Goal: Task Accomplishment & Management: Manage account settings

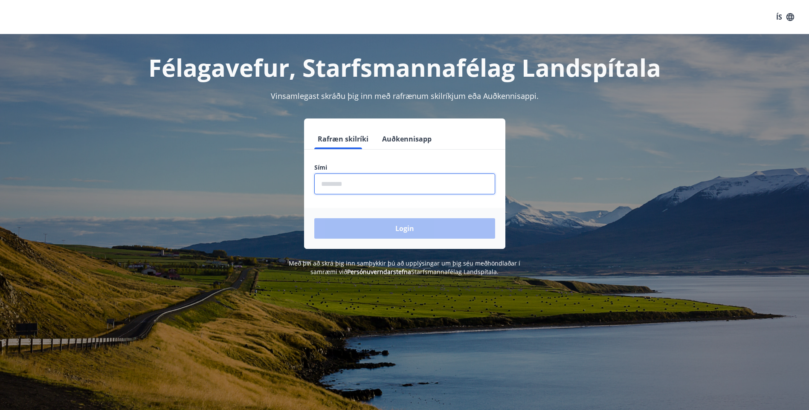
click at [342, 183] on input "phone" at bounding box center [404, 184] width 181 height 21
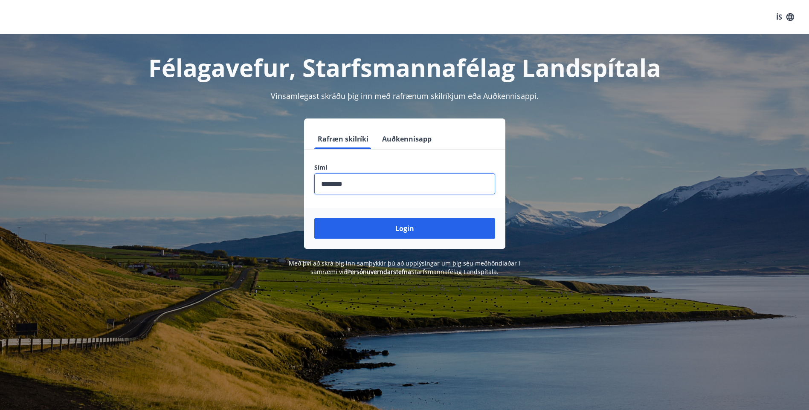
type input "********"
click at [314, 218] on button "Login" at bounding box center [404, 228] width 181 height 20
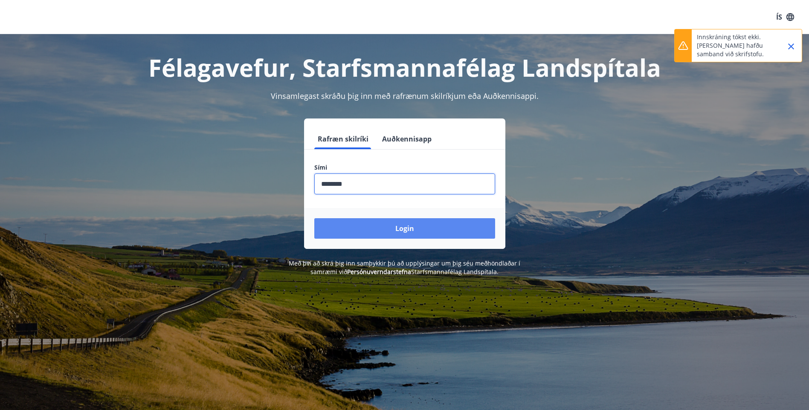
click at [403, 229] on button "Login" at bounding box center [404, 228] width 181 height 20
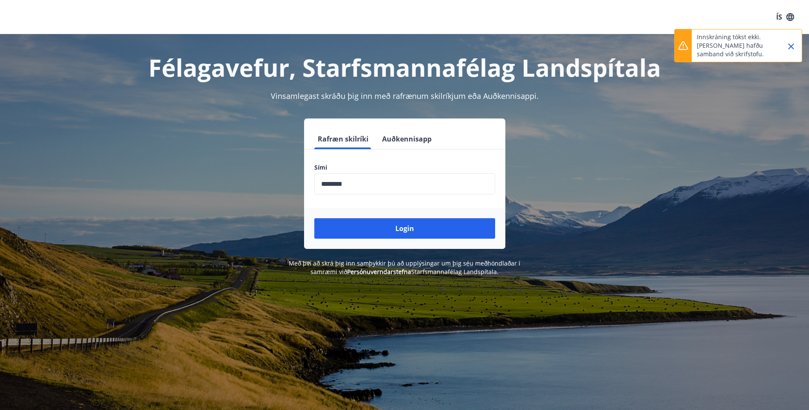
click at [790, 43] on icon "Close" at bounding box center [791, 46] width 10 height 10
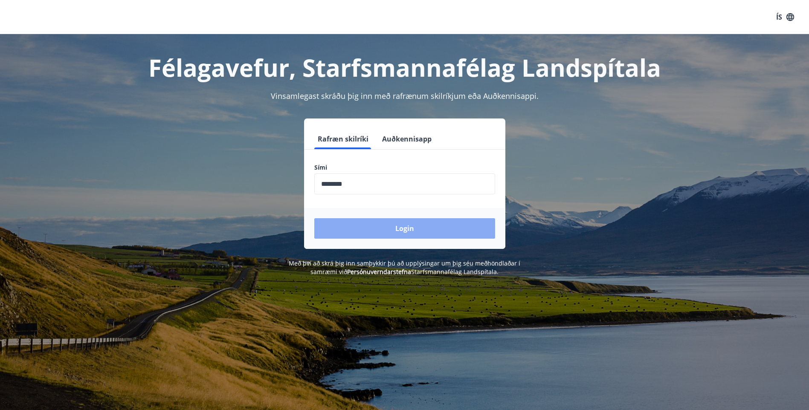
click at [404, 226] on button "Login" at bounding box center [404, 228] width 181 height 20
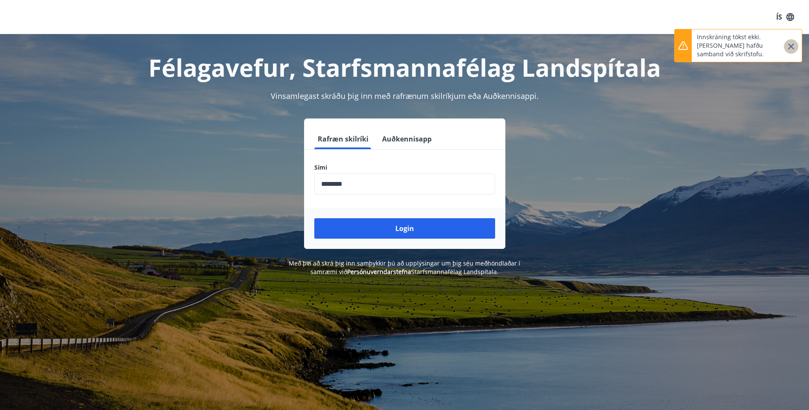
click at [788, 46] on icon "Close" at bounding box center [791, 46] width 10 height 10
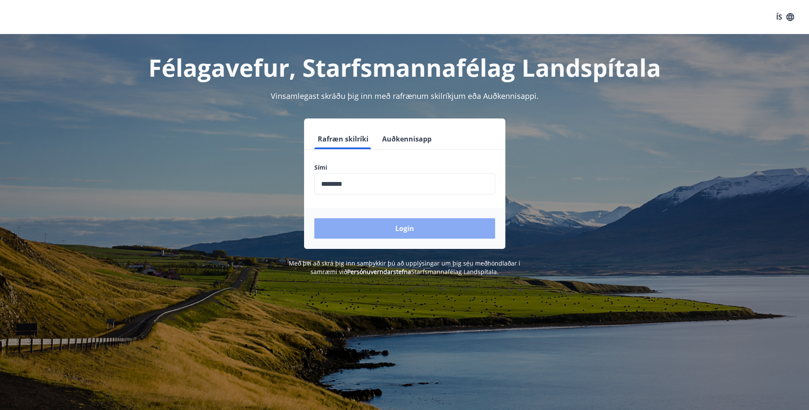
click at [403, 230] on button "Login" at bounding box center [404, 228] width 181 height 20
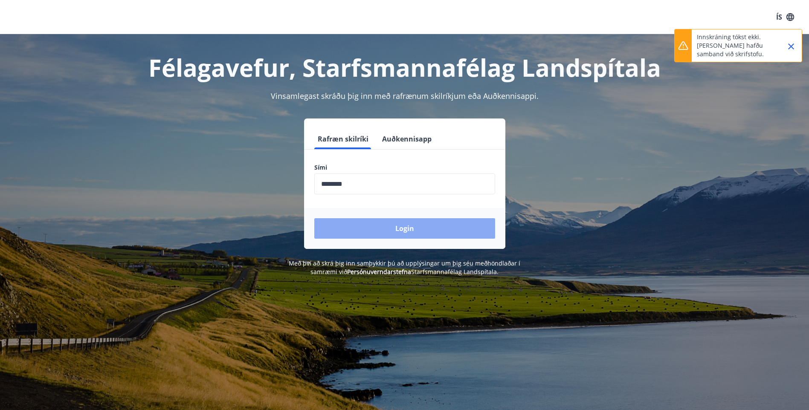
click at [403, 230] on button "Login" at bounding box center [404, 228] width 181 height 20
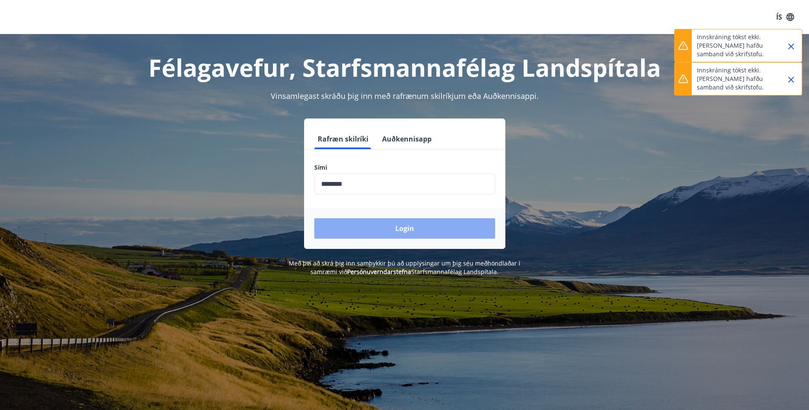
click at [403, 230] on button "Login" at bounding box center [404, 228] width 181 height 20
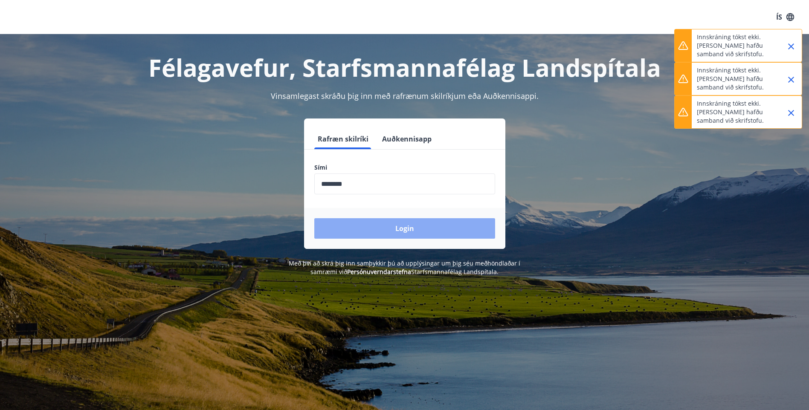
click at [403, 231] on button "Login" at bounding box center [404, 228] width 181 height 20
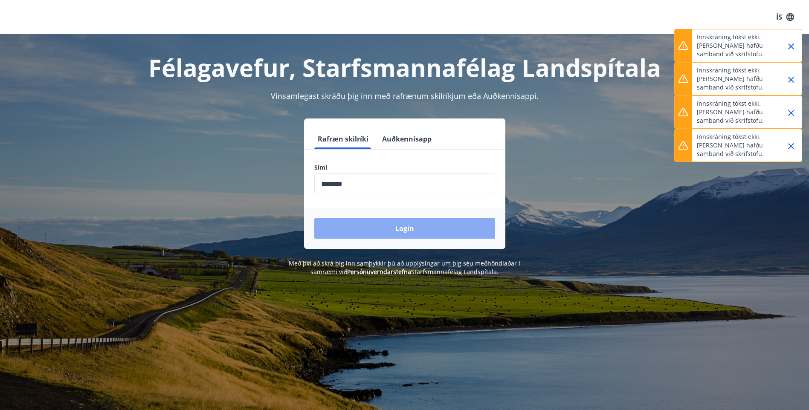
click at [404, 230] on button "Login" at bounding box center [404, 228] width 181 height 20
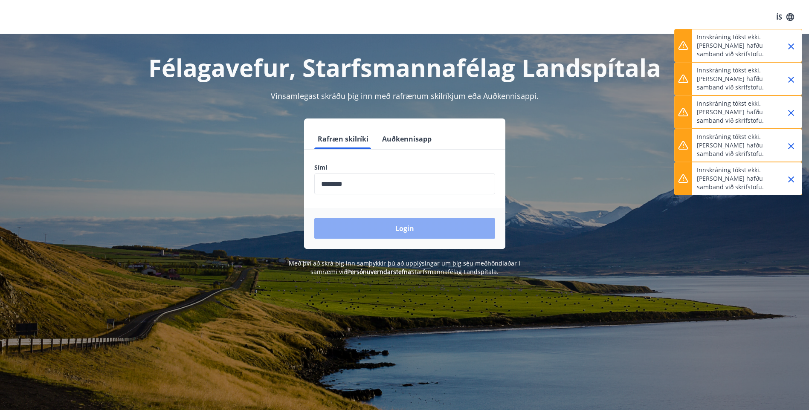
click at [404, 230] on button "Login" at bounding box center [404, 228] width 181 height 20
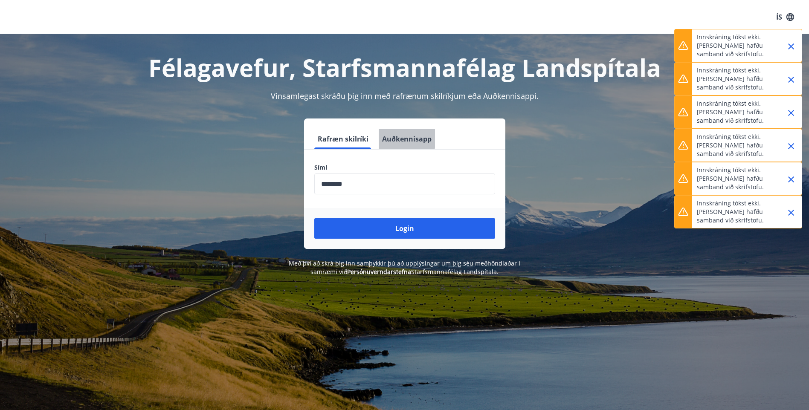
click at [398, 137] on button "Auðkennisapp" at bounding box center [407, 139] width 56 height 20
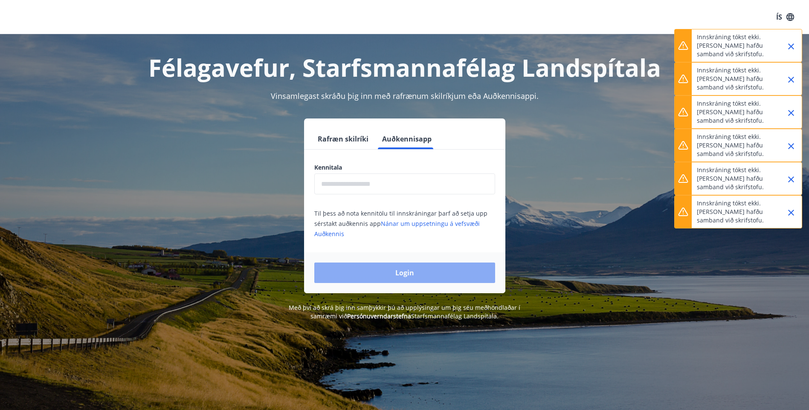
click at [404, 269] on button "Login" at bounding box center [404, 273] width 181 height 20
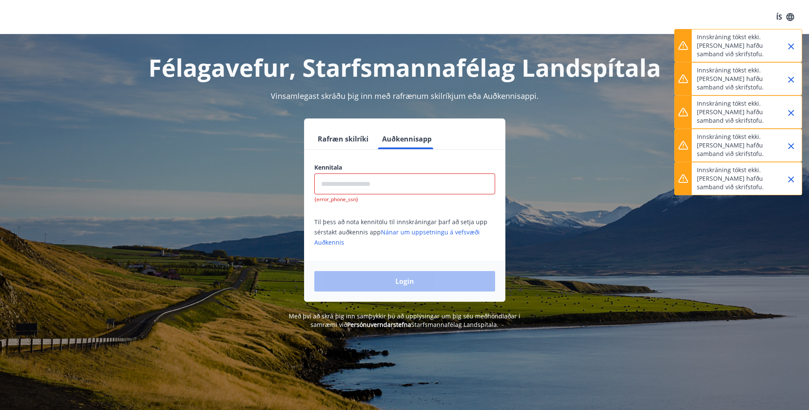
click at [338, 187] on input "text" at bounding box center [404, 184] width 181 height 21
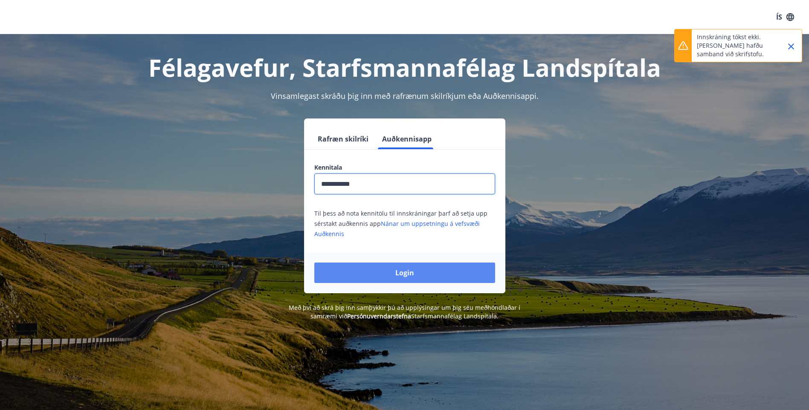
type input "**********"
click at [403, 268] on button "Login" at bounding box center [404, 273] width 181 height 20
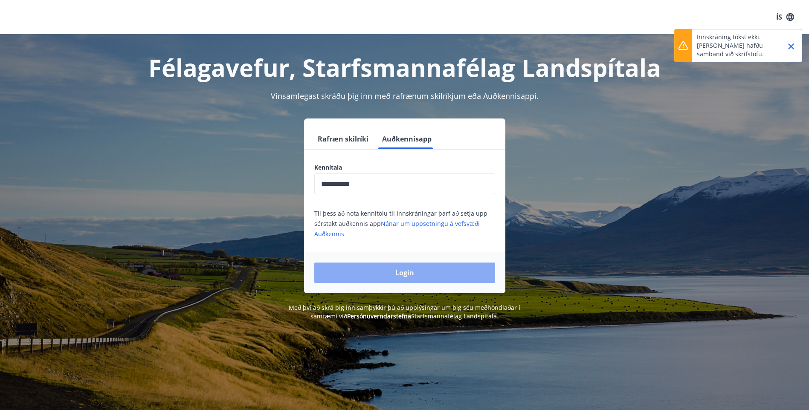
click at [425, 272] on button "Login" at bounding box center [404, 273] width 181 height 20
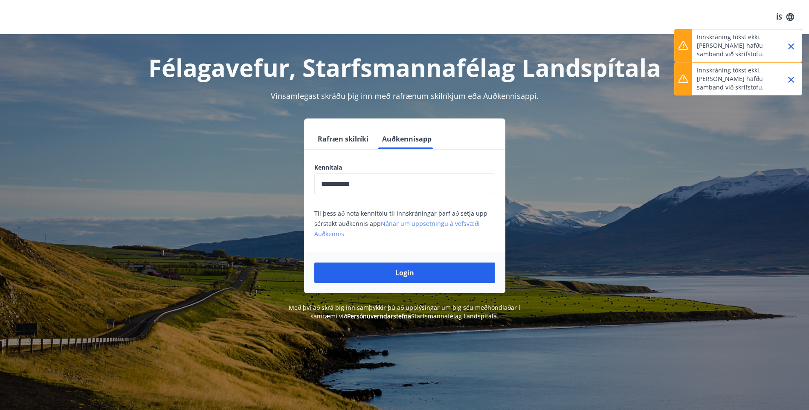
click at [430, 224] on link "Nánar um uppsetningu á vefsvæði Auðkennis" at bounding box center [396, 229] width 165 height 18
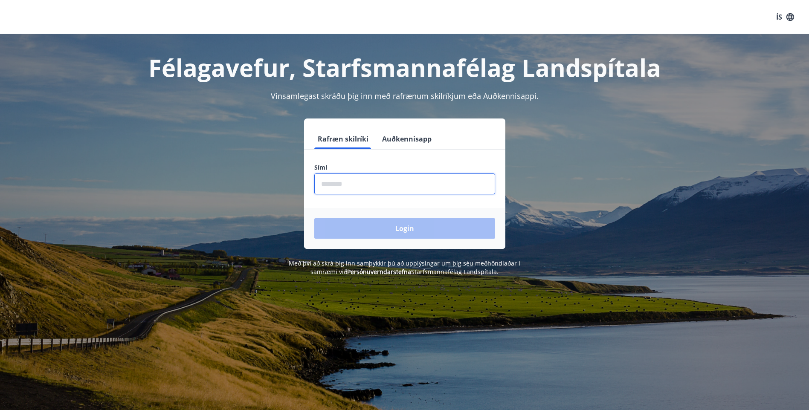
click at [321, 186] on input "phone" at bounding box center [404, 184] width 181 height 21
type input "********"
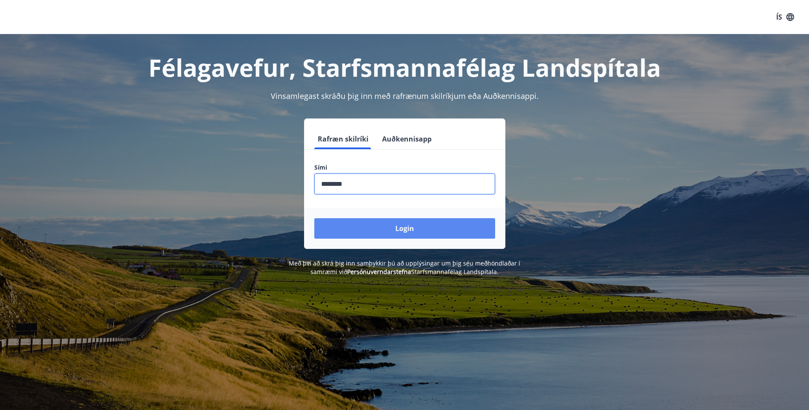
click at [378, 232] on button "Login" at bounding box center [404, 228] width 181 height 20
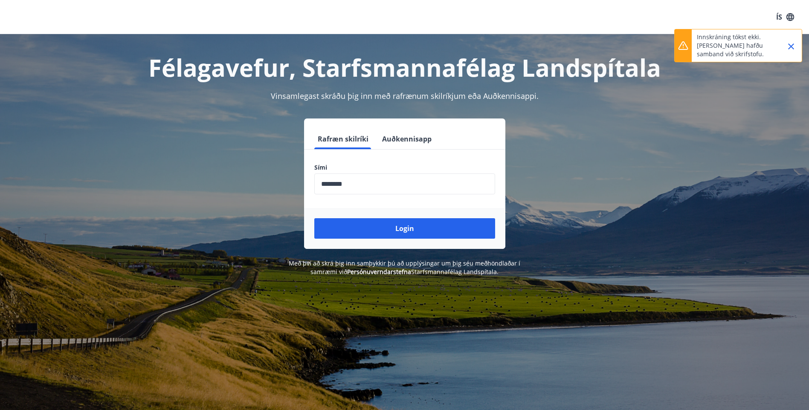
click at [735, 43] on p "Innskráning tókst ekki. Vinsamlegast hafðu samband við skrifstofu." at bounding box center [734, 46] width 75 height 26
click at [791, 48] on icon "Close" at bounding box center [791, 46] width 10 height 10
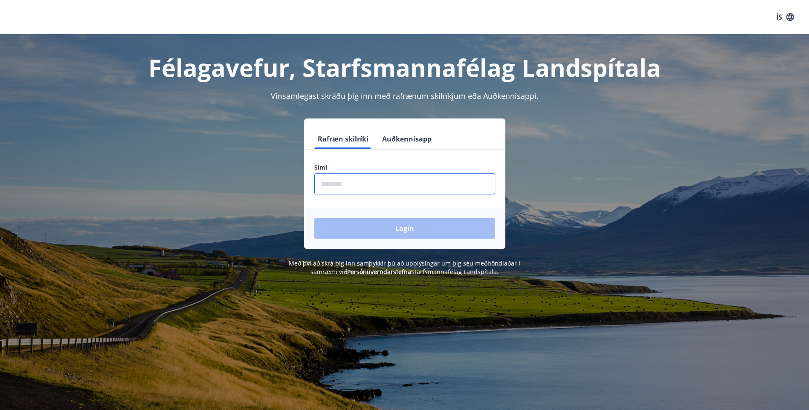
click at [323, 183] on input "phone" at bounding box center [404, 184] width 181 height 21
type input "********"
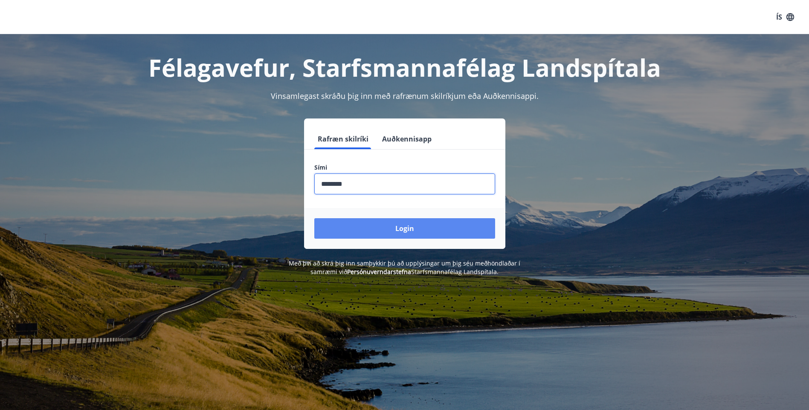
click at [388, 231] on button "Login" at bounding box center [404, 228] width 181 height 20
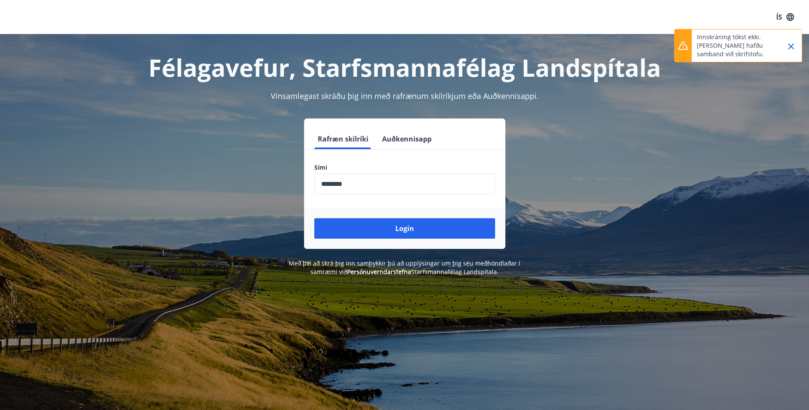
click at [790, 43] on icon "Close" at bounding box center [791, 46] width 10 height 10
